Goal: Transaction & Acquisition: Book appointment/travel/reservation

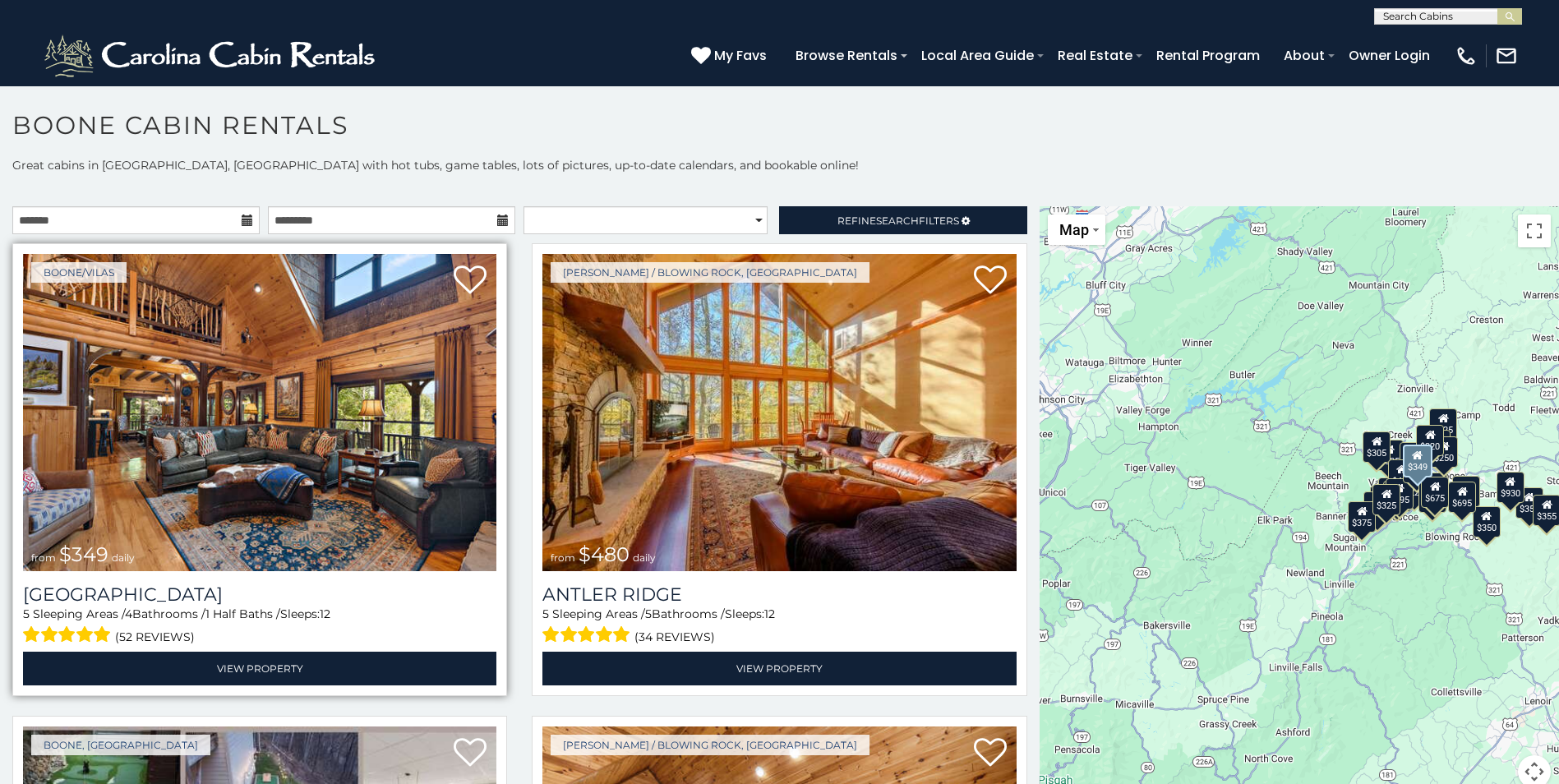
click at [273, 542] on img at bounding box center [259, 413] width 473 height 317
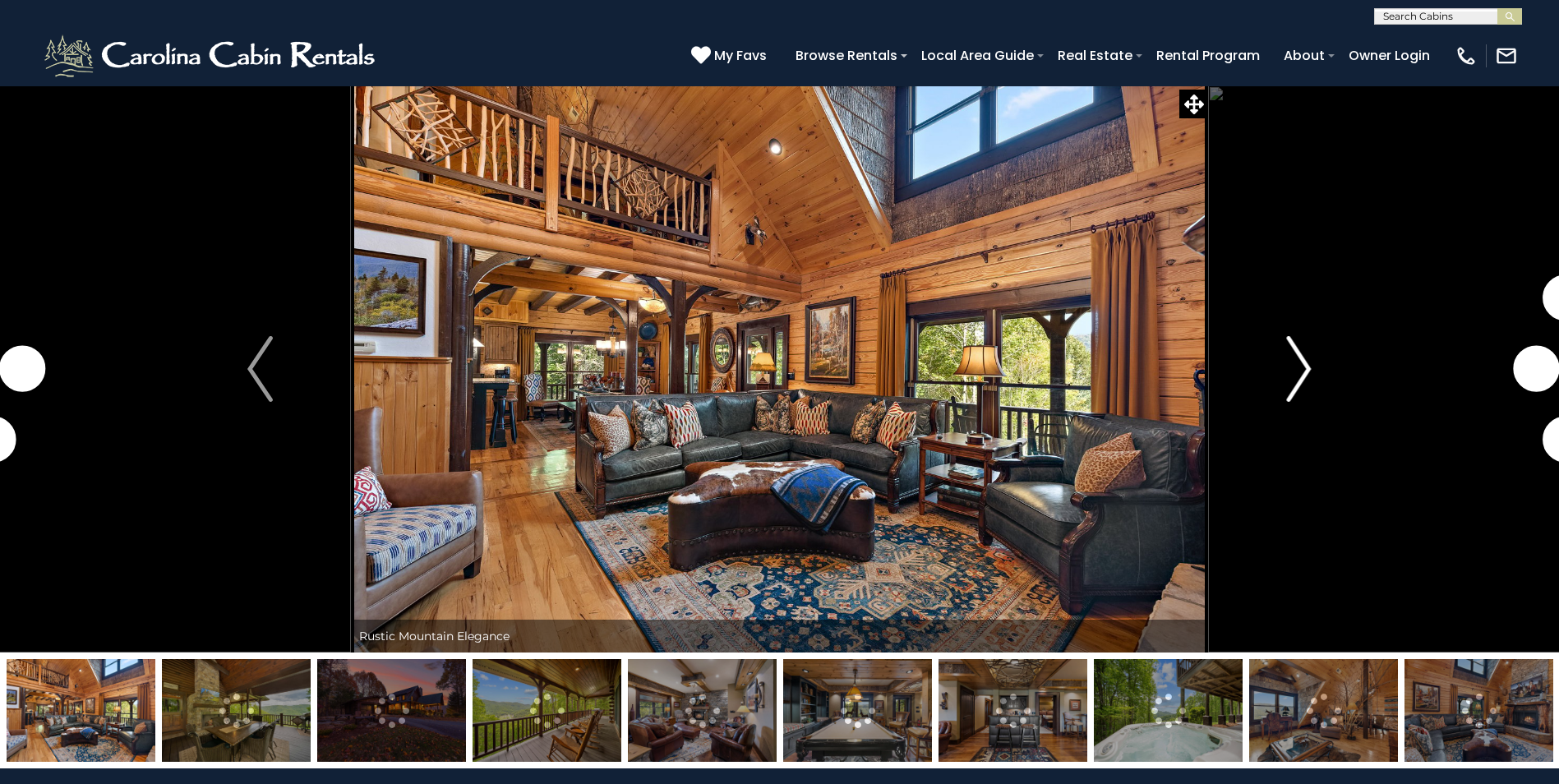
click at [1303, 372] on img "Next" at bounding box center [1299, 368] width 25 height 66
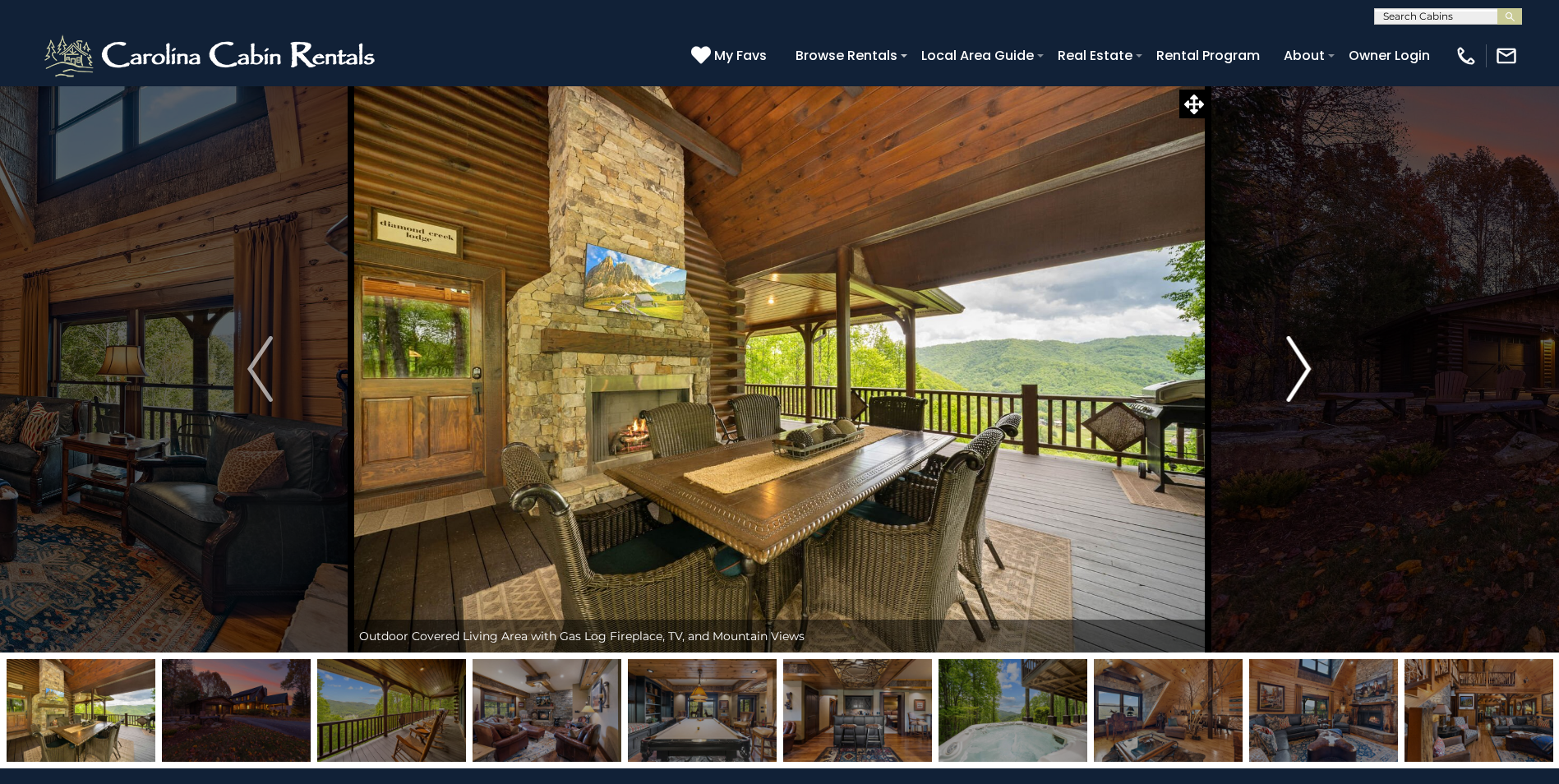
click at [1299, 371] on img "Next" at bounding box center [1299, 368] width 25 height 66
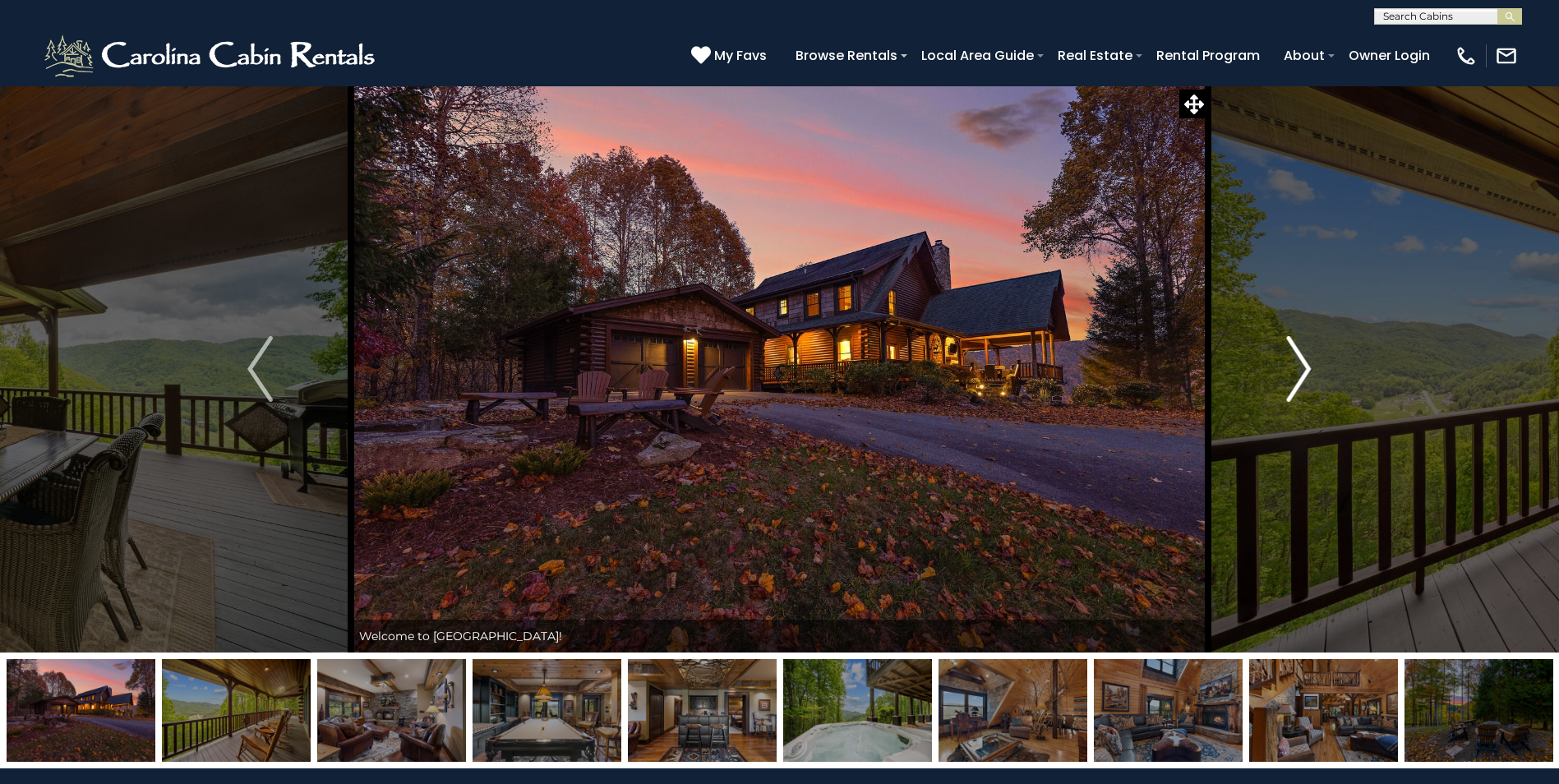
click at [1299, 374] on img "Next" at bounding box center [1299, 368] width 25 height 66
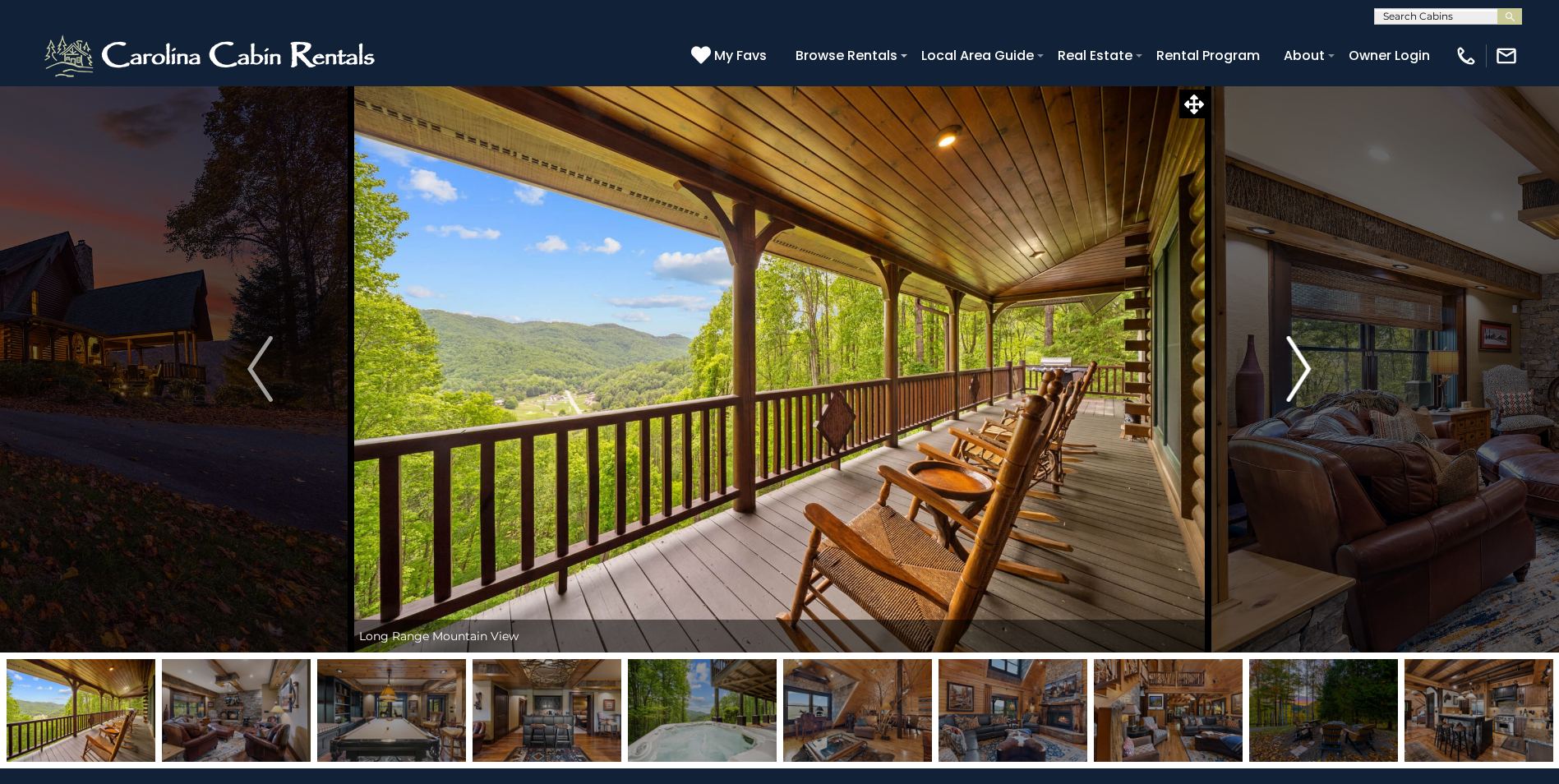
click at [1299, 375] on img "Next" at bounding box center [1299, 368] width 25 height 66
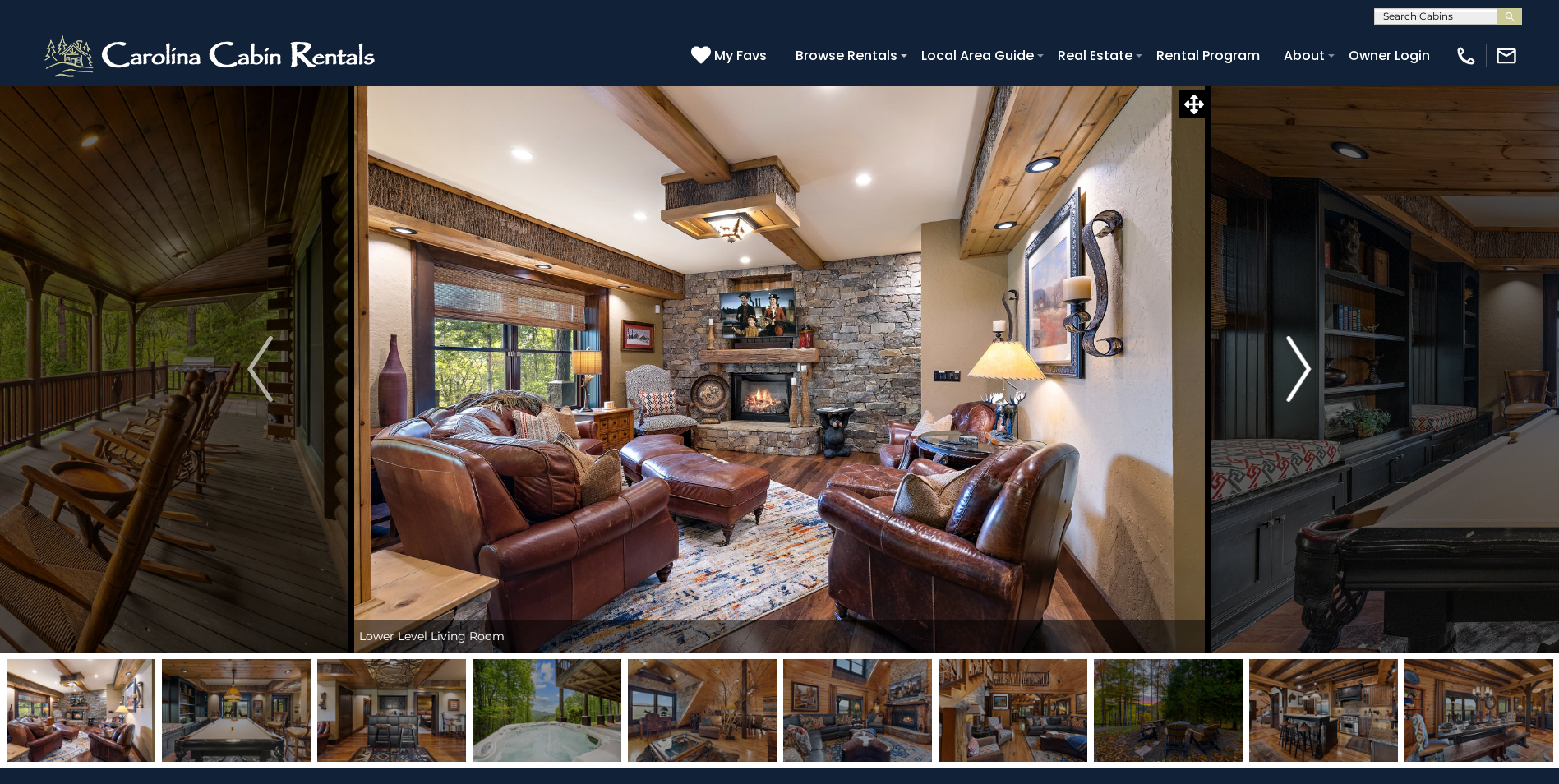
click at [1299, 376] on img "Next" at bounding box center [1299, 368] width 25 height 66
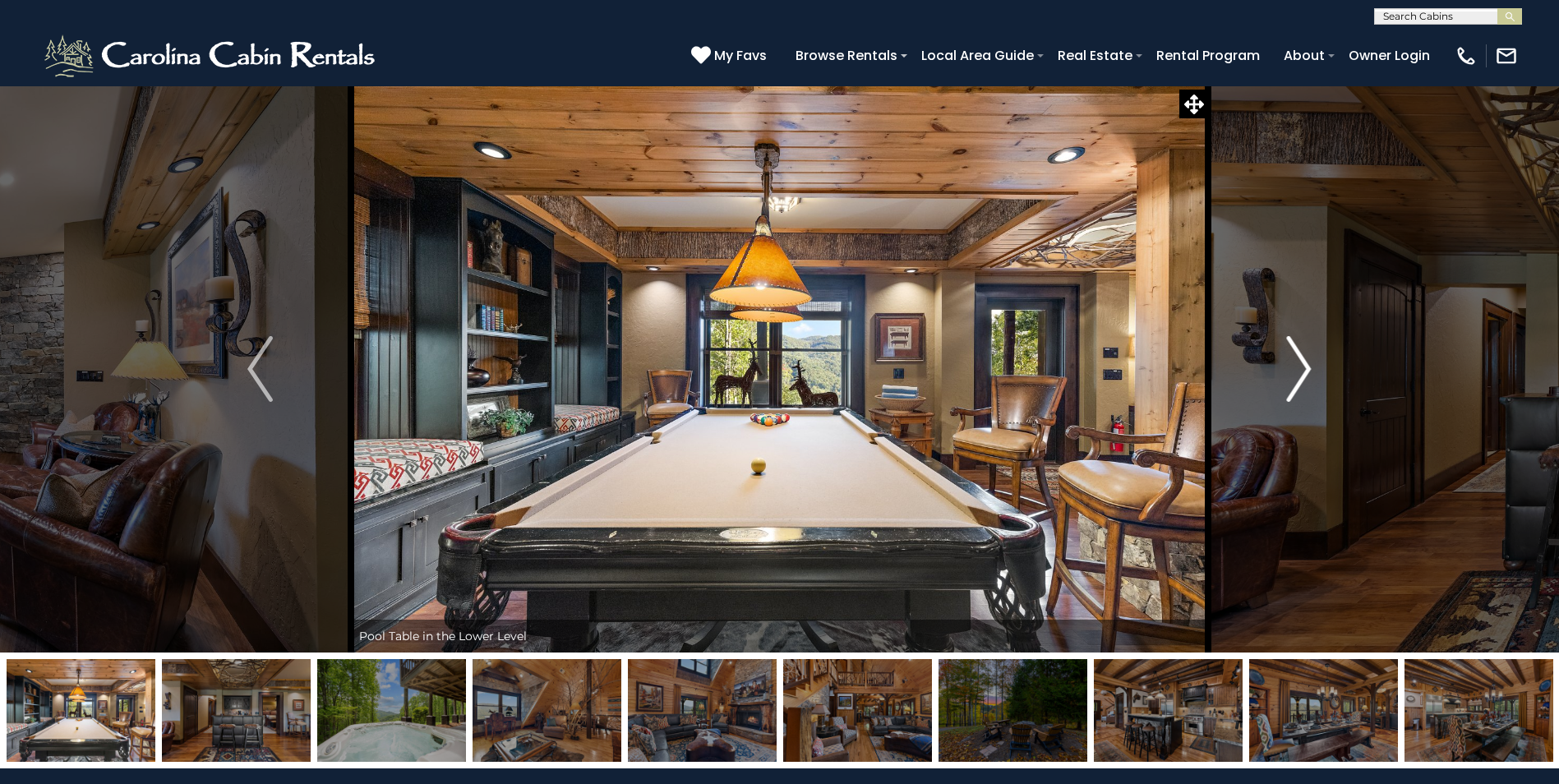
click at [1299, 376] on img "Next" at bounding box center [1299, 368] width 25 height 66
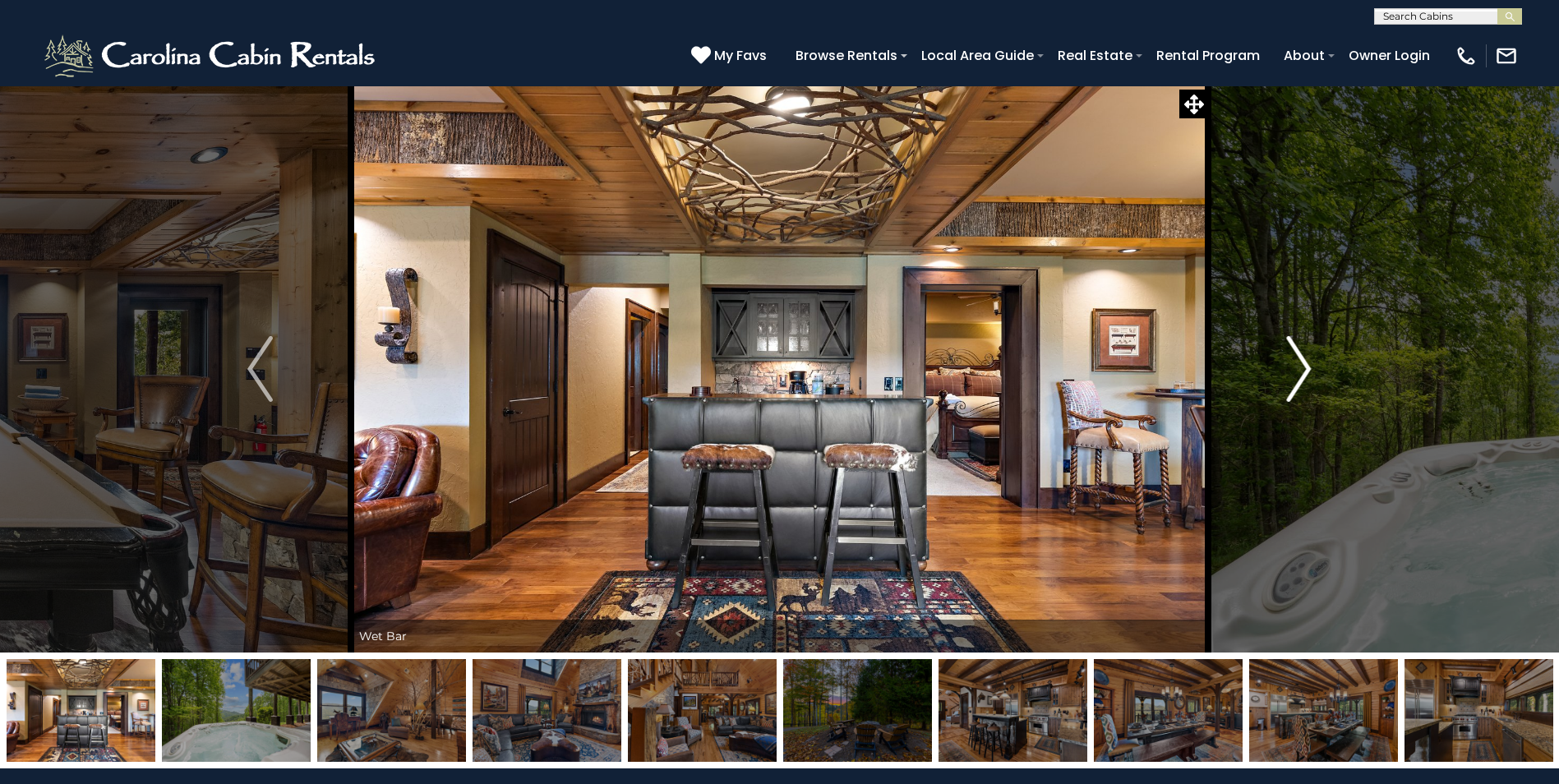
click at [1299, 376] on img "Next" at bounding box center [1299, 368] width 25 height 66
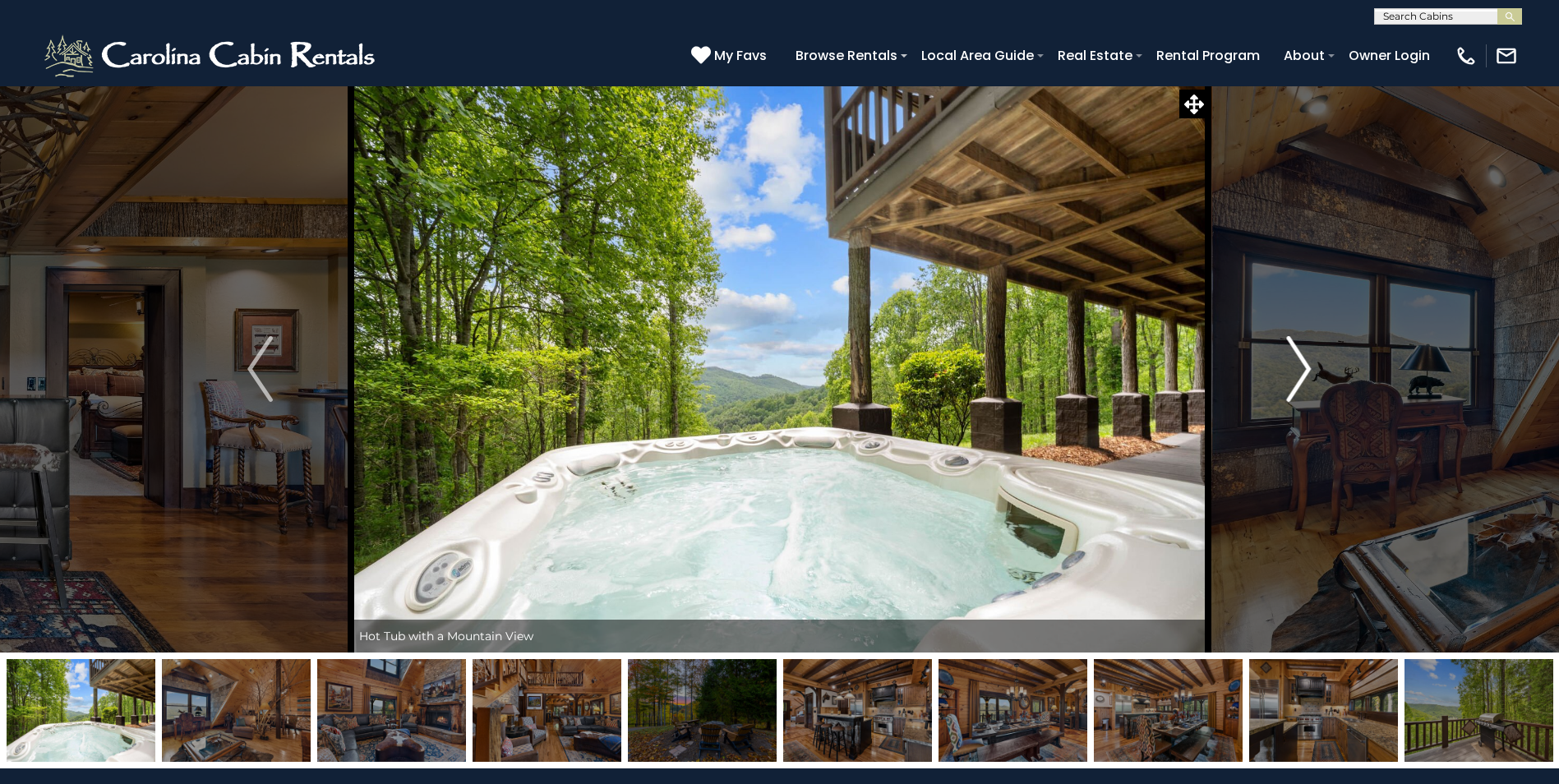
click at [1299, 376] on img "Next" at bounding box center [1299, 368] width 25 height 66
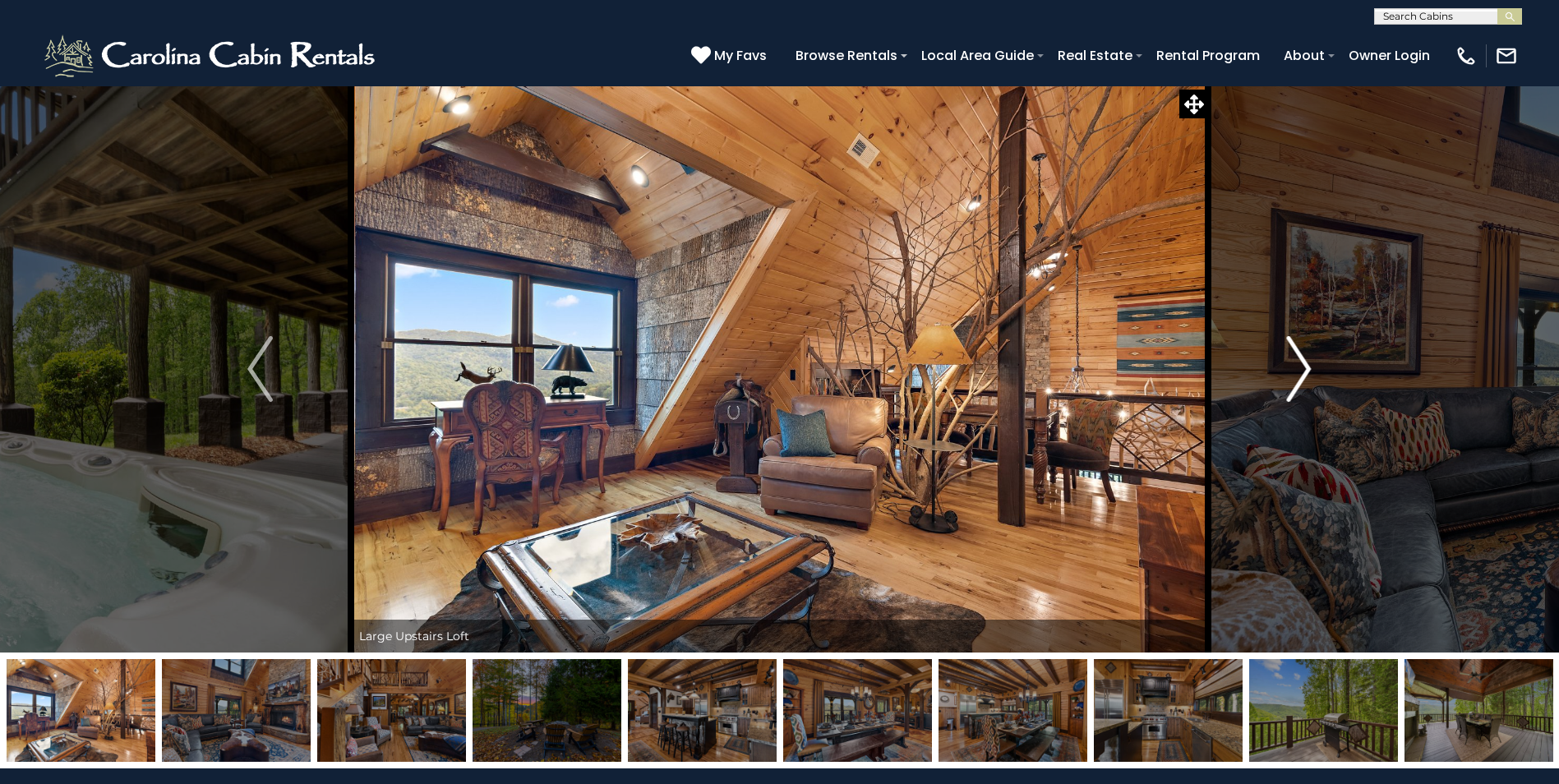
click at [1299, 376] on img "Next" at bounding box center [1299, 368] width 25 height 66
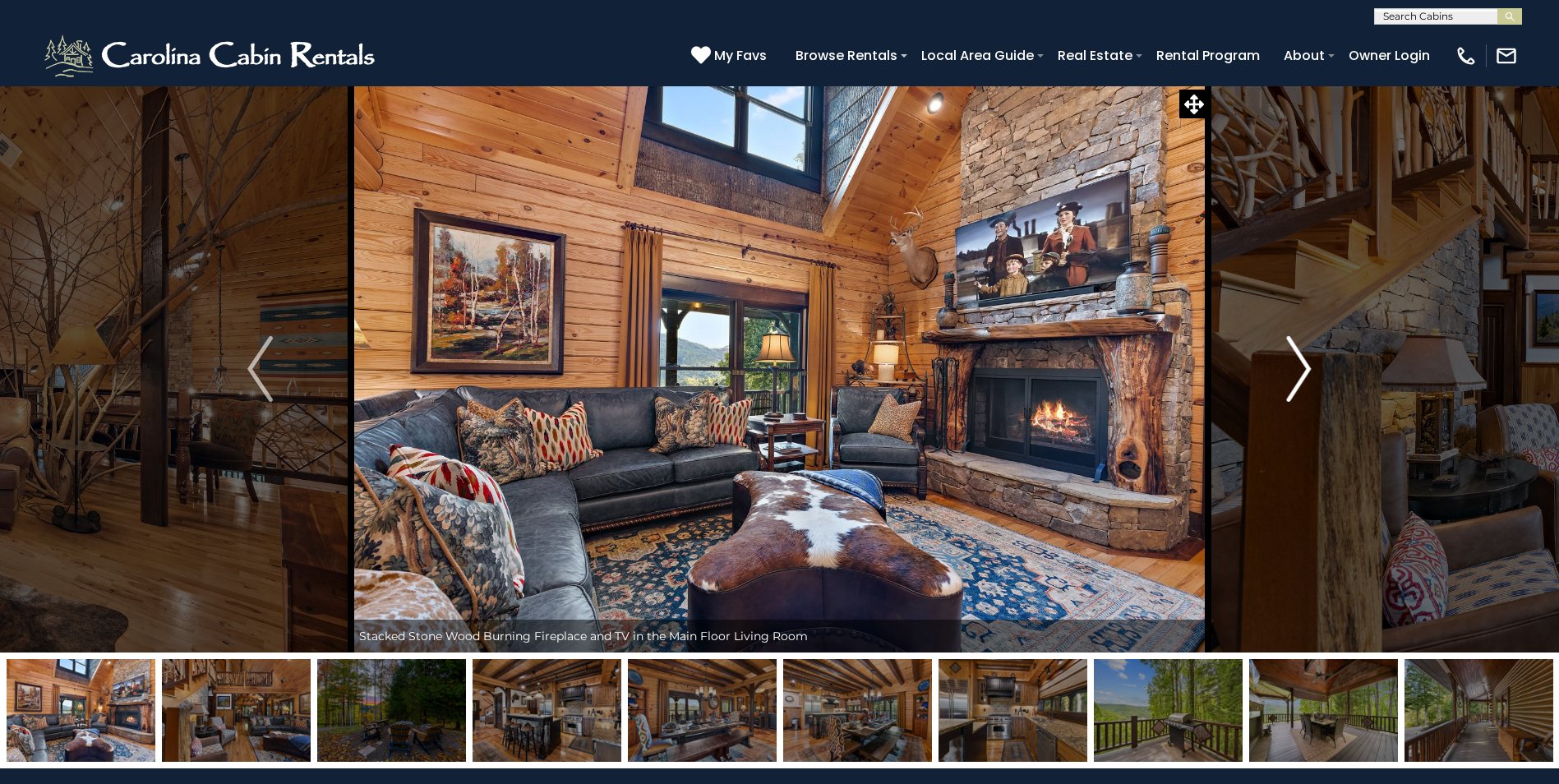
click at [1299, 376] on img "Next" at bounding box center [1299, 368] width 25 height 66
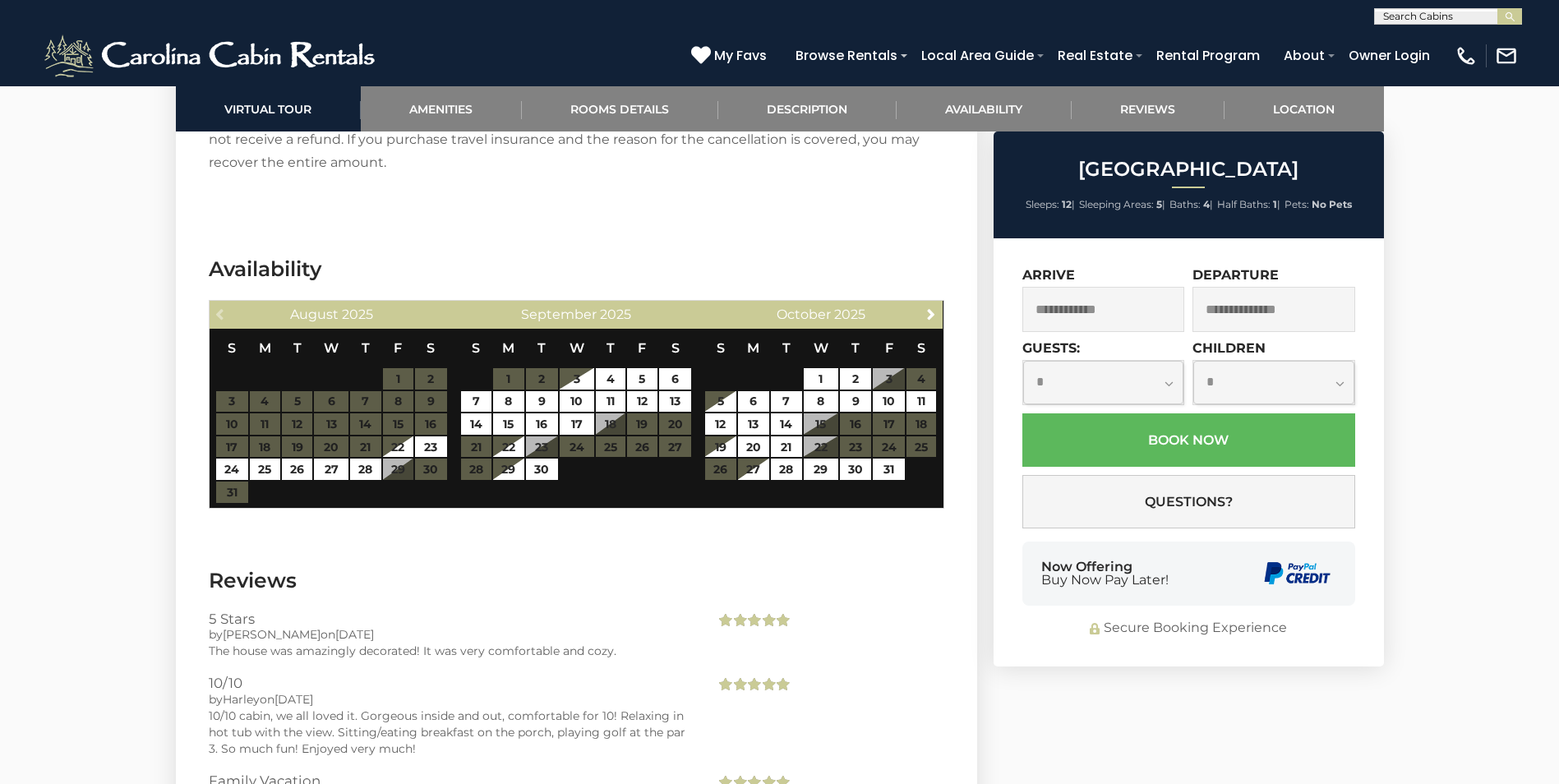
scroll to position [3779, 0]
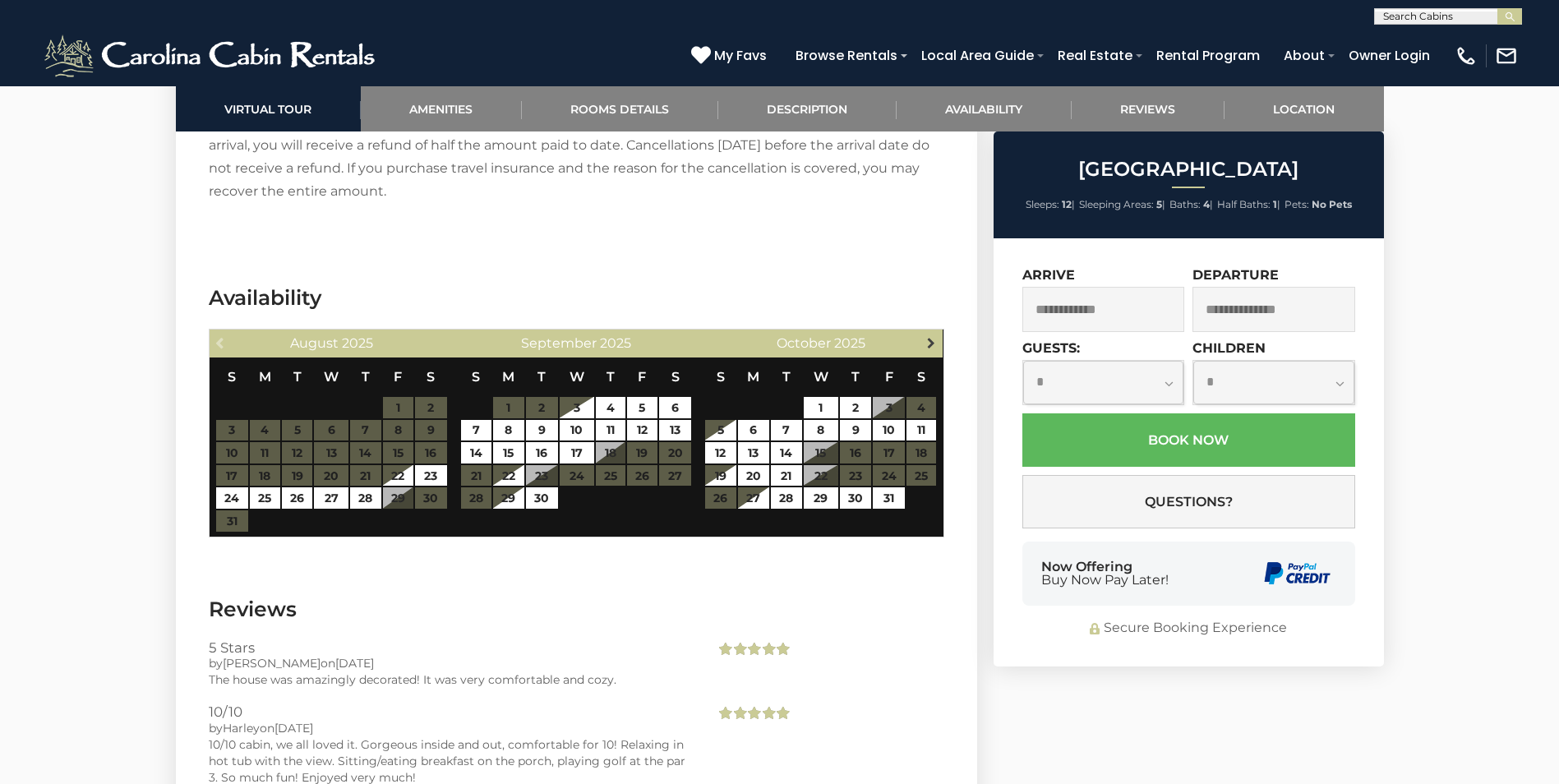
click at [932, 336] on span "Next" at bounding box center [932, 342] width 13 height 13
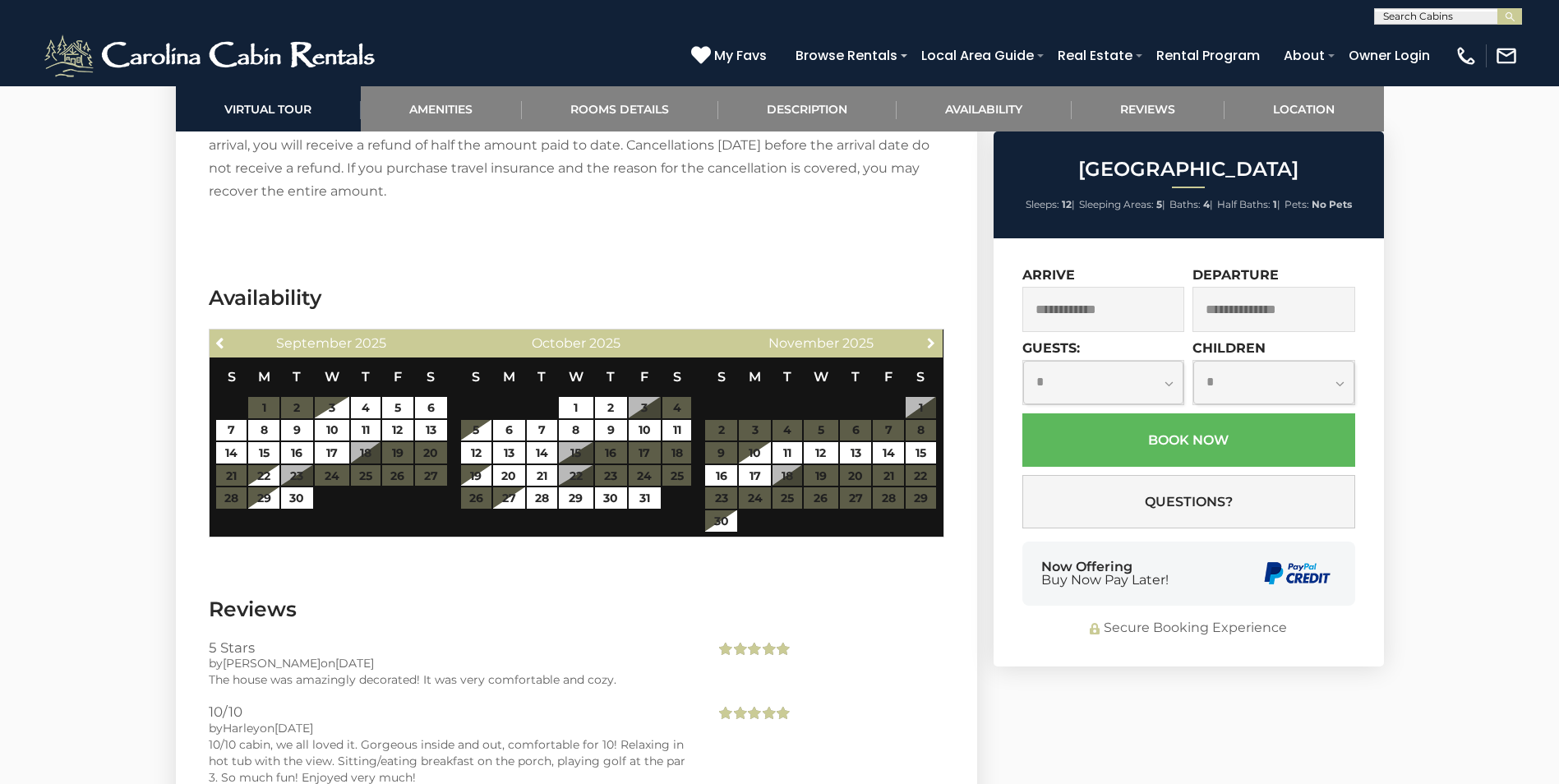
click at [932, 336] on span "Next" at bounding box center [932, 342] width 13 height 13
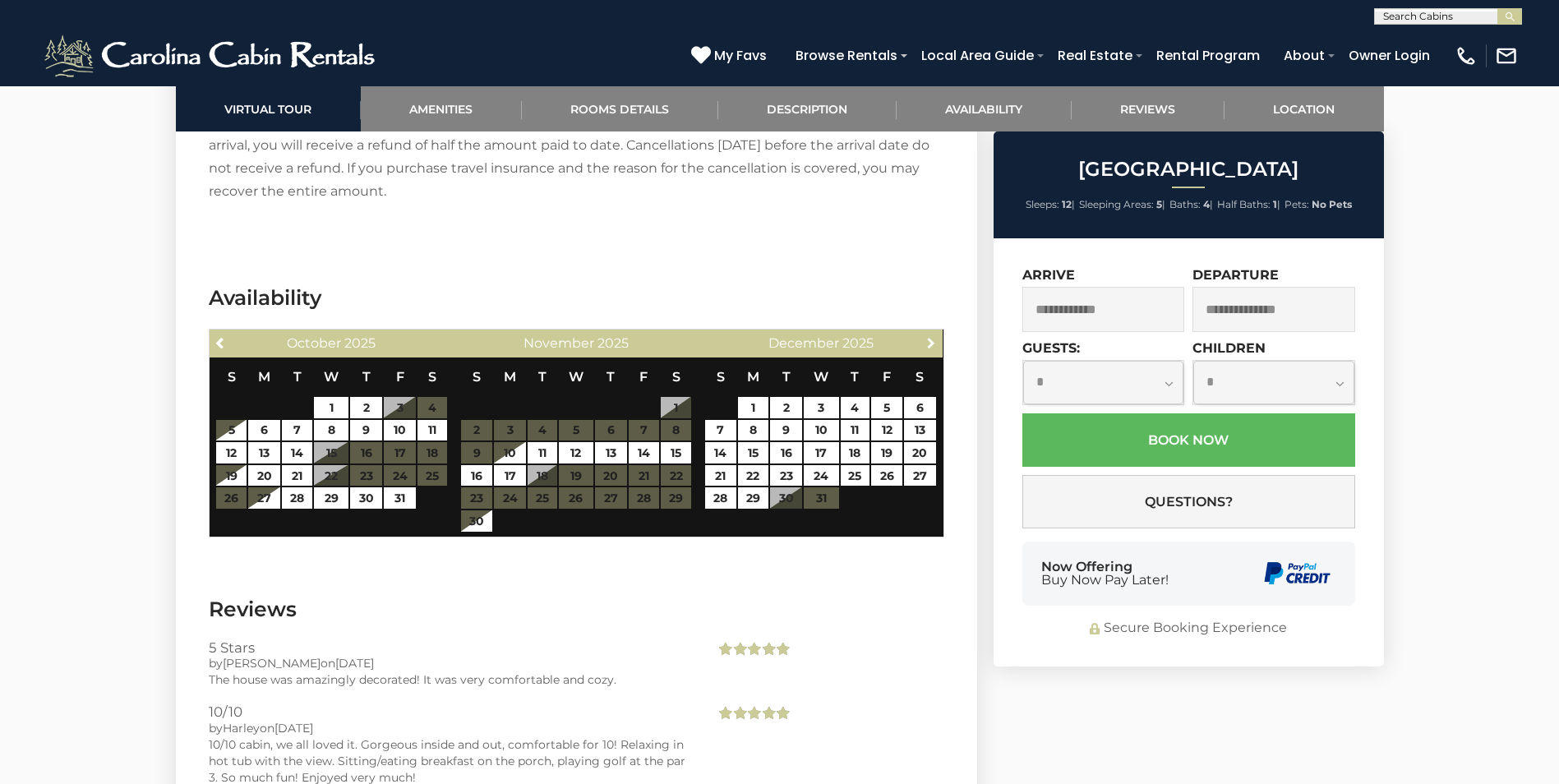
click at [932, 336] on span "Next" at bounding box center [932, 342] width 13 height 13
